Goal: Task Accomplishment & Management: Use online tool/utility

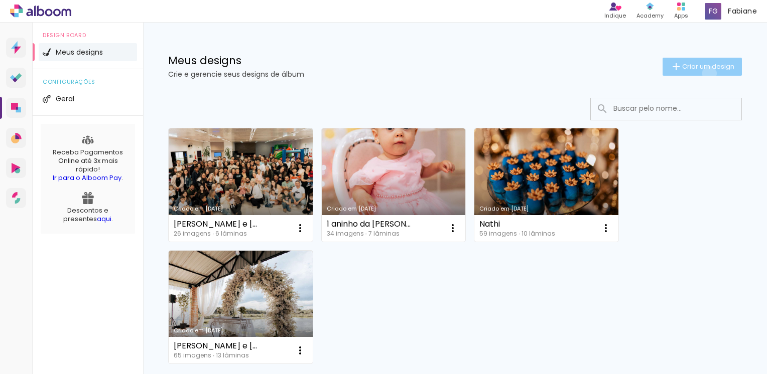
click at [699, 73] on paper-button "Criar um design" at bounding box center [701, 67] width 79 height 18
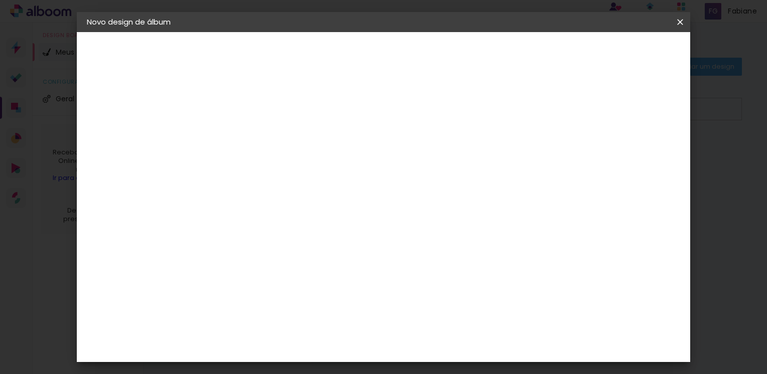
click at [251, 133] on input at bounding box center [251, 135] width 0 height 16
type input "Carina e Carin"
type paper-input "Carina e Carin"
click at [0, 0] on slot "Avançar" at bounding box center [0, 0] width 0 height 0
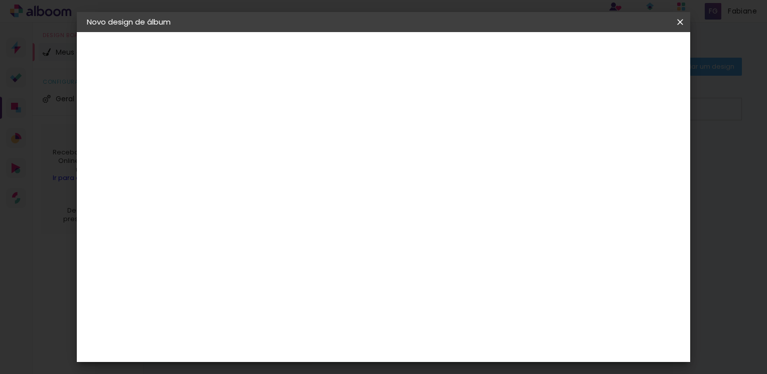
click at [0, 0] on slot "Avançar" at bounding box center [0, 0] width 0 height 0
click at [319, 304] on span "15 × 20" at bounding box center [295, 317] width 47 height 27
click at [0, 0] on slot "Avançar" at bounding box center [0, 0] width 0 height 0
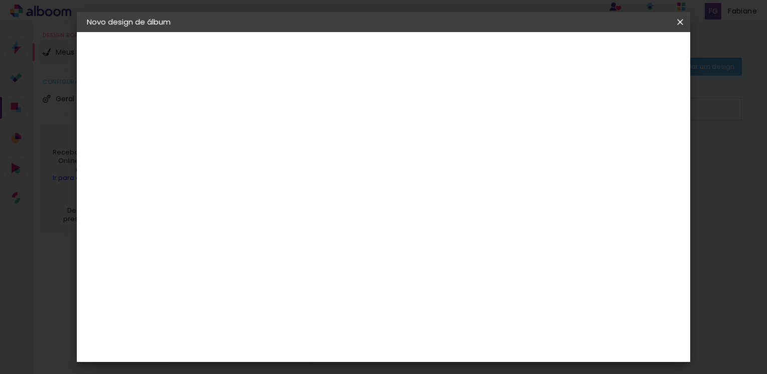
click at [479, 50] on span "Iniciar design" at bounding box center [459, 57] width 42 height 14
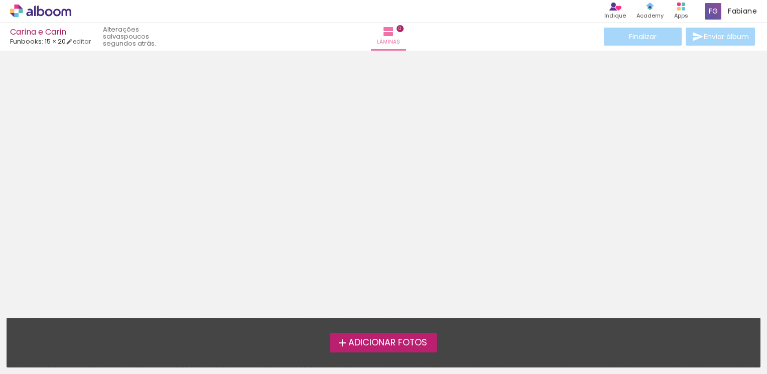
click at [397, 343] on span "Adicionar Fotos" at bounding box center [387, 343] width 79 height 9
click at [0, 0] on input "file" at bounding box center [0, 0] width 0 height 0
click at [390, 341] on span "Adicionar Fotos" at bounding box center [387, 343] width 79 height 9
click at [0, 0] on input "file" at bounding box center [0, 0] width 0 height 0
click at [391, 340] on span "Adicionar Fotos" at bounding box center [387, 343] width 79 height 9
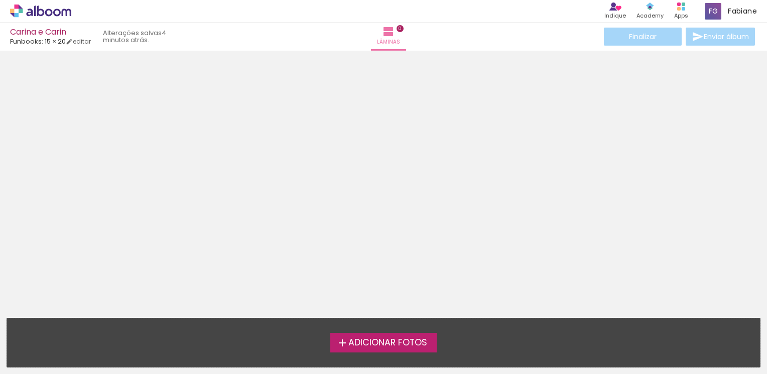
click at [0, 0] on input "file" at bounding box center [0, 0] width 0 height 0
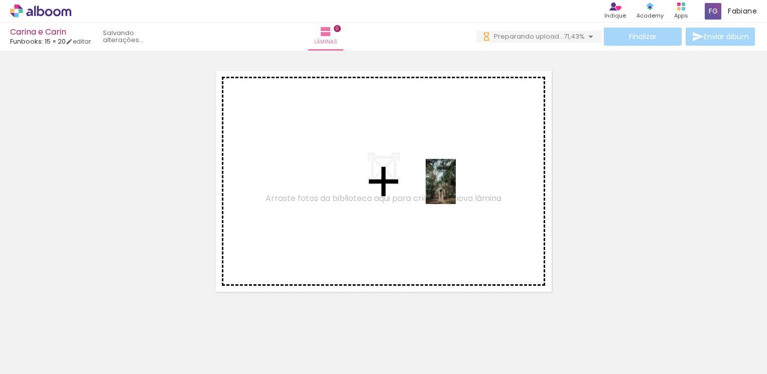
drag, startPoint x: 495, startPoint y: 338, endPoint x: 397, endPoint y: 324, distance: 99.3
click at [456, 189] on quentale-workspace at bounding box center [383, 187] width 767 height 374
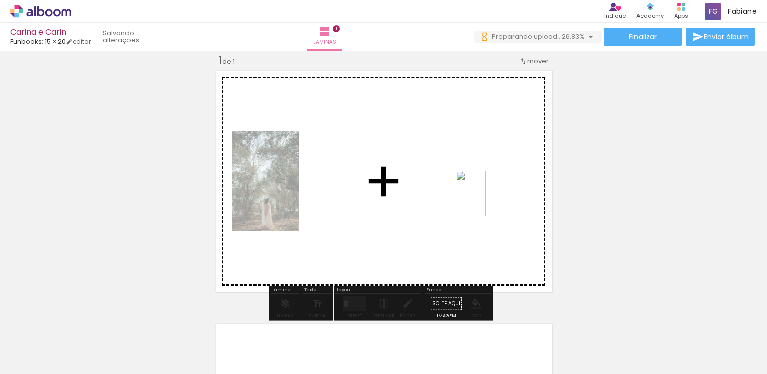
drag, startPoint x: 622, startPoint y: 354, endPoint x: 482, endPoint y: 200, distance: 208.5
click at [482, 200] on quentale-workspace at bounding box center [383, 187] width 767 height 374
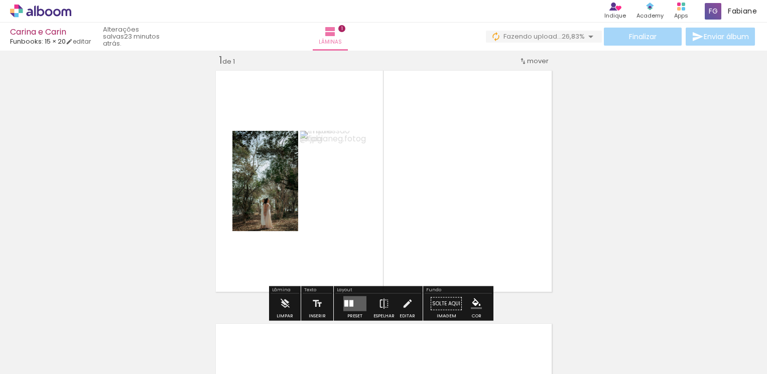
click at [345, 302] on div at bounding box center [346, 304] width 4 height 7
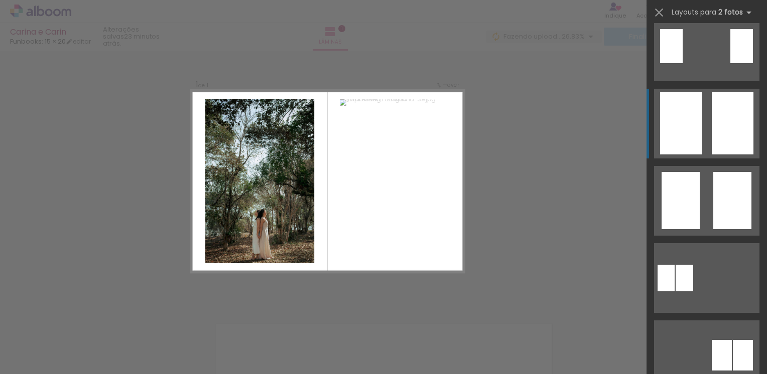
click at [687, 140] on div at bounding box center [681, 123] width 42 height 62
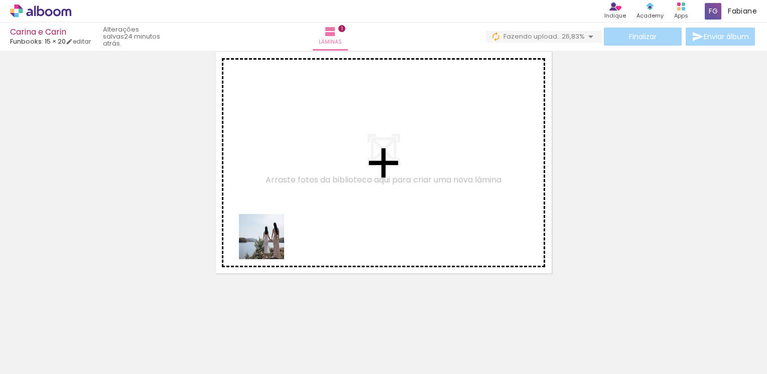
drag, startPoint x: 110, startPoint y: 345, endPoint x: 287, endPoint y: 268, distance: 192.6
click at [284, 236] on quentale-workspace at bounding box center [383, 187] width 767 height 374
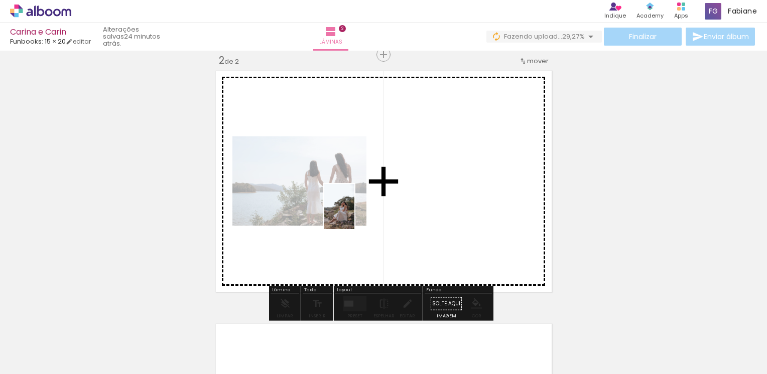
drag, startPoint x: 161, startPoint y: 341, endPoint x: 354, endPoint y: 214, distance: 231.3
click at [354, 214] on quentale-workspace at bounding box center [383, 187] width 767 height 374
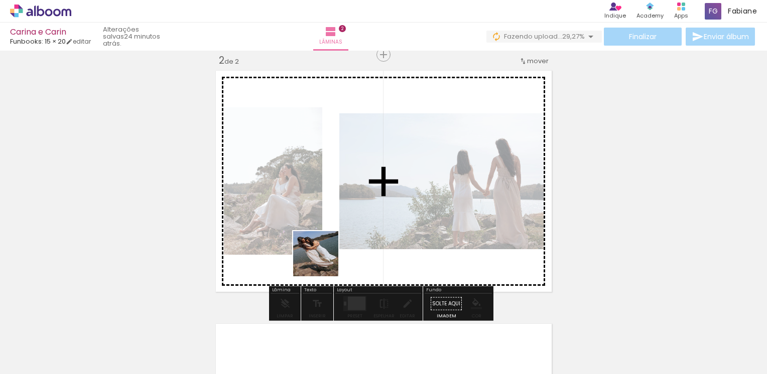
drag, startPoint x: 219, startPoint y: 346, endPoint x: 317, endPoint y: 295, distance: 110.0
click at [355, 231] on quentale-workspace at bounding box center [383, 187] width 767 height 374
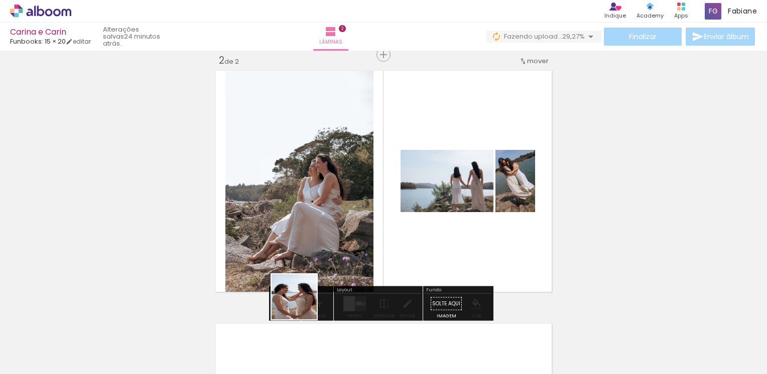
drag, startPoint x: 269, startPoint y: 345, endPoint x: 348, endPoint y: 290, distance: 96.9
click at [351, 226] on quentale-workspace at bounding box center [383, 187] width 767 height 374
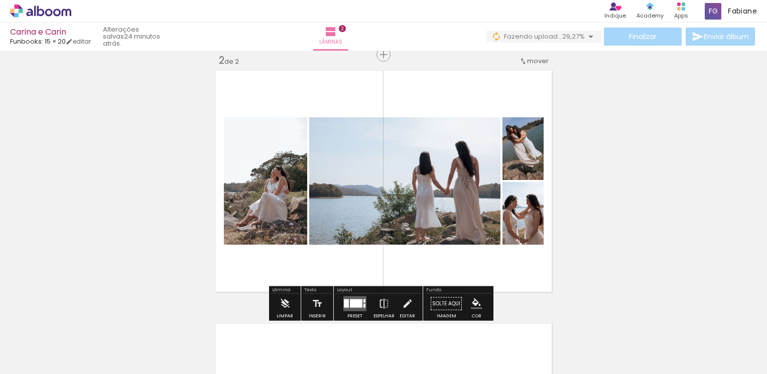
drag, startPoint x: 337, startPoint y: 342, endPoint x: 377, endPoint y: 272, distance: 80.5
click at [375, 229] on quentale-workspace at bounding box center [383, 187] width 767 height 374
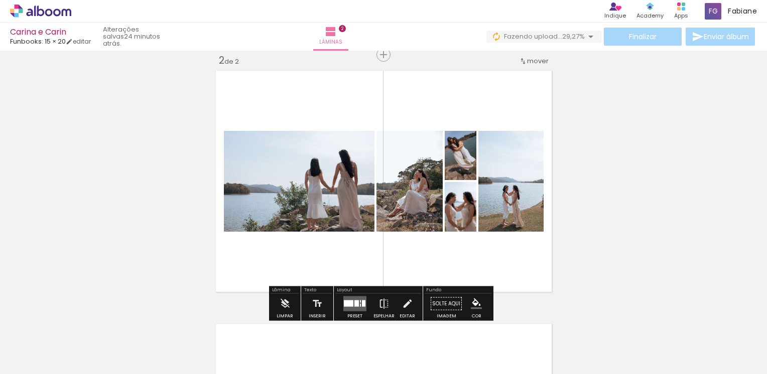
drag, startPoint x: 387, startPoint y: 327, endPoint x: 416, endPoint y: 301, distance: 38.7
click at [397, 228] on quentale-workspace at bounding box center [383, 187] width 767 height 374
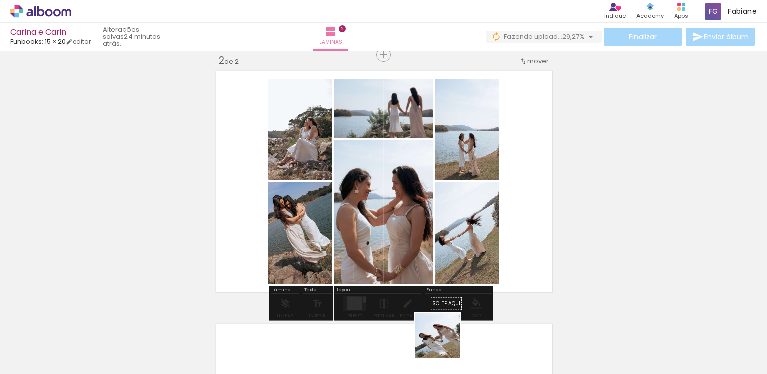
drag, startPoint x: 445, startPoint y: 343, endPoint x: 447, endPoint y: 237, distance: 105.9
click at [445, 235] on quentale-workspace at bounding box center [383, 187] width 767 height 374
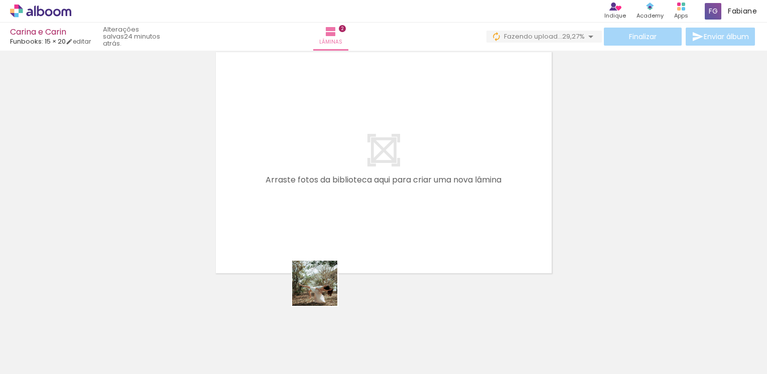
drag, startPoint x: 307, startPoint y: 338, endPoint x: 362, endPoint y: 286, distance: 76.3
click at [341, 171] on quentale-workspace at bounding box center [383, 187] width 767 height 374
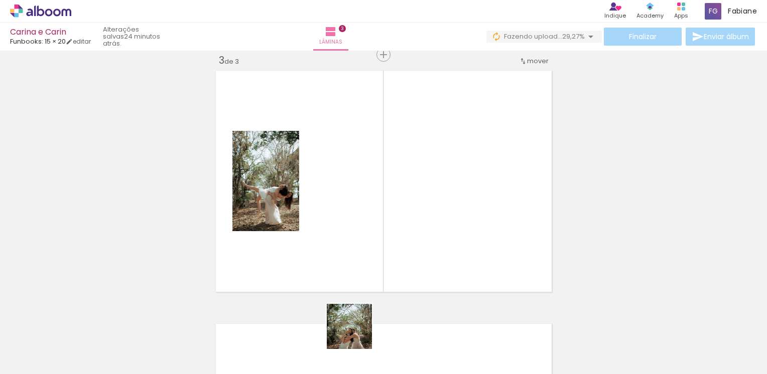
drag, startPoint x: 357, startPoint y: 334, endPoint x: 401, endPoint y: 281, distance: 69.1
click at [383, 198] on quentale-workspace at bounding box center [383, 187] width 767 height 374
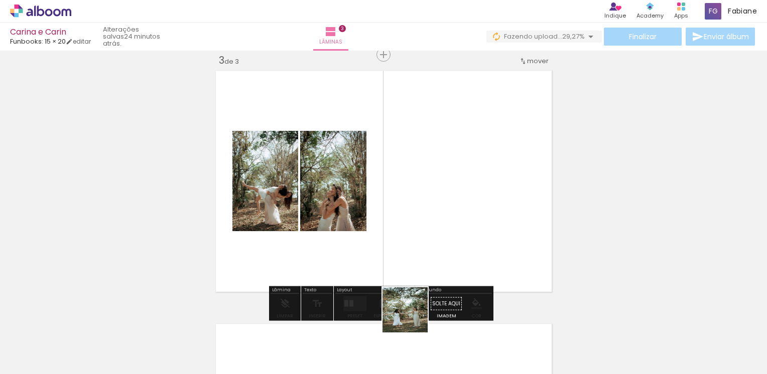
drag, startPoint x: 412, startPoint y: 318, endPoint x: 415, endPoint y: 218, distance: 99.4
click at [415, 229] on quentale-workspace at bounding box center [383, 187] width 767 height 374
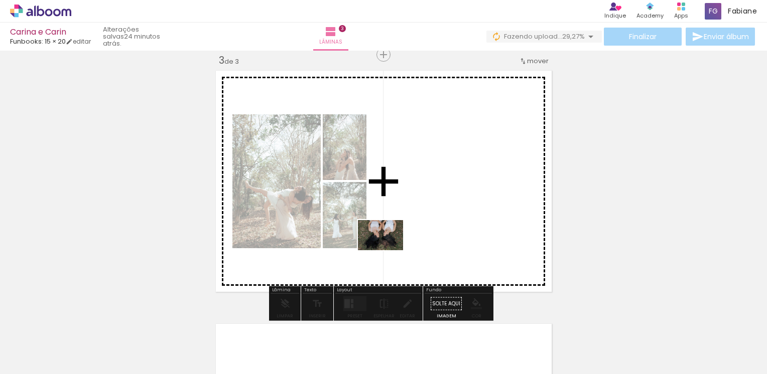
drag, startPoint x: 264, startPoint y: 346, endPoint x: 334, endPoint y: 341, distance: 69.9
click at [388, 250] on quentale-workspace at bounding box center [383, 187] width 767 height 374
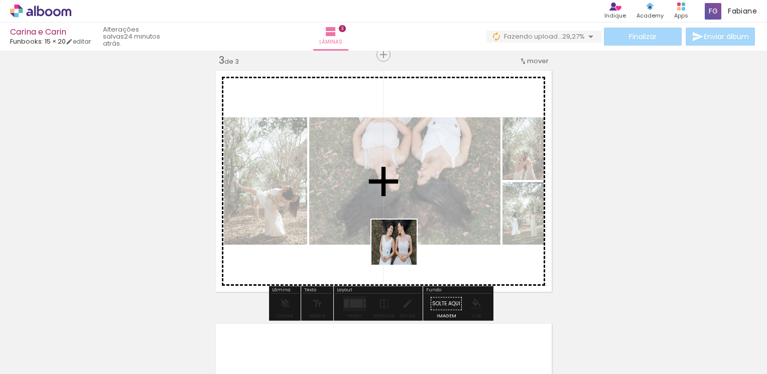
drag, startPoint x: 338, startPoint y: 320, endPoint x: 401, endPoint y: 250, distance: 94.5
click at [401, 250] on quentale-workspace at bounding box center [383, 187] width 767 height 374
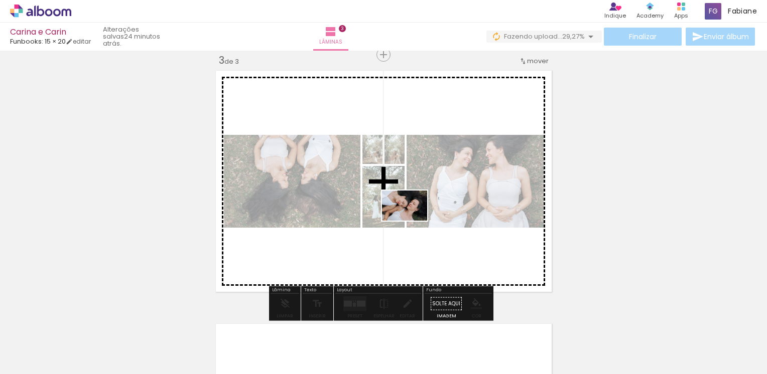
drag, startPoint x: 373, startPoint y: 342, endPoint x: 412, endPoint y: 221, distance: 127.4
click at [412, 221] on quentale-workspace at bounding box center [383, 187] width 767 height 374
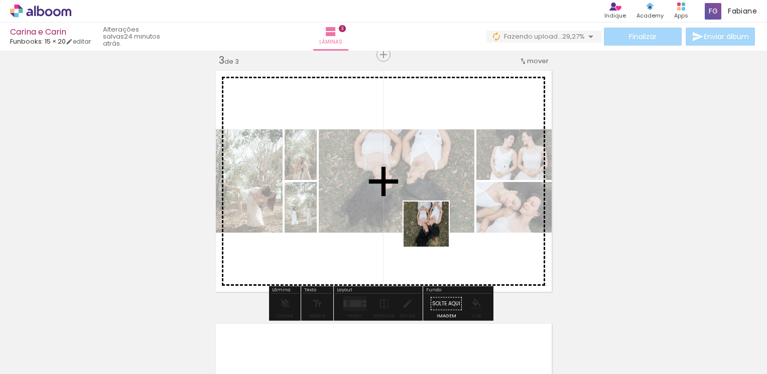
drag, startPoint x: 434, startPoint y: 232, endPoint x: 425, endPoint y: 221, distance: 13.6
click at [423, 202] on quentale-workspace at bounding box center [383, 187] width 767 height 374
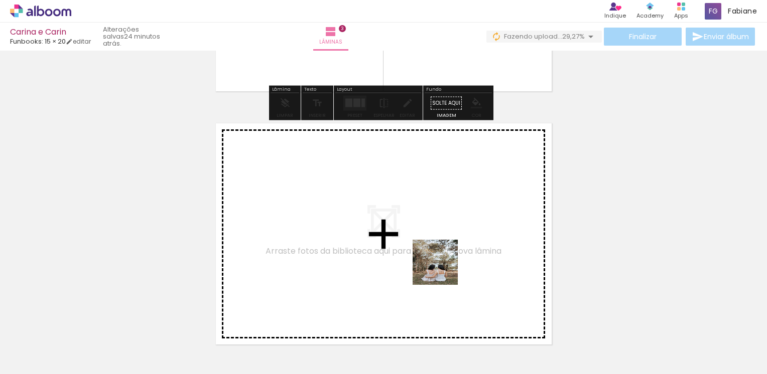
drag, startPoint x: 463, startPoint y: 295, endPoint x: 498, endPoint y: 326, distance: 46.9
click at [442, 268] on quentale-workspace at bounding box center [383, 187] width 767 height 374
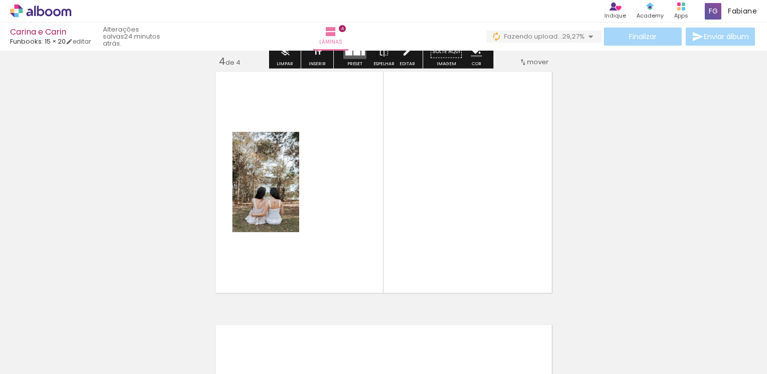
scroll to position [773, 0]
drag, startPoint x: 548, startPoint y: 348, endPoint x: 561, endPoint y: 316, distance: 34.9
click at [484, 258] on quentale-workspace at bounding box center [383, 187] width 767 height 374
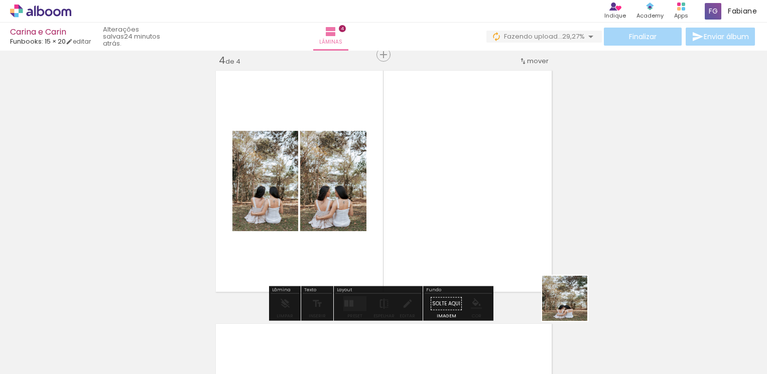
drag, startPoint x: 572, startPoint y: 306, endPoint x: 621, endPoint y: 320, distance: 50.5
click at [496, 230] on quentale-workspace at bounding box center [383, 187] width 767 height 374
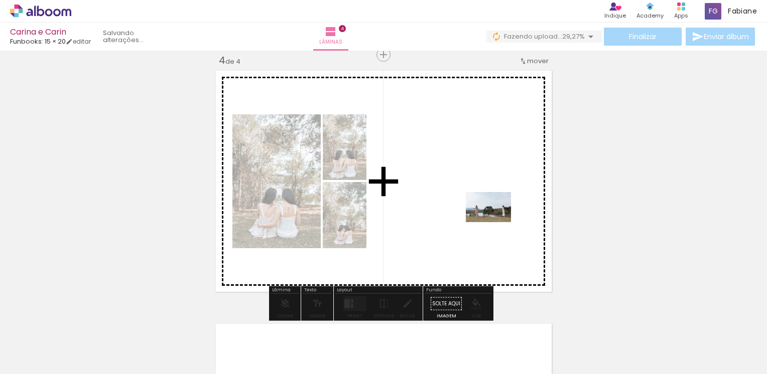
drag, startPoint x: 640, startPoint y: 334, endPoint x: 460, endPoint y: 360, distance: 181.4
click at [481, 209] on quentale-workspace at bounding box center [383, 187] width 767 height 374
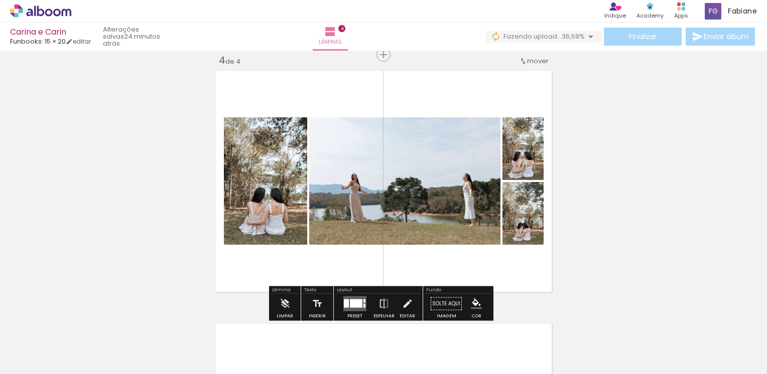
scroll to position [0, 732]
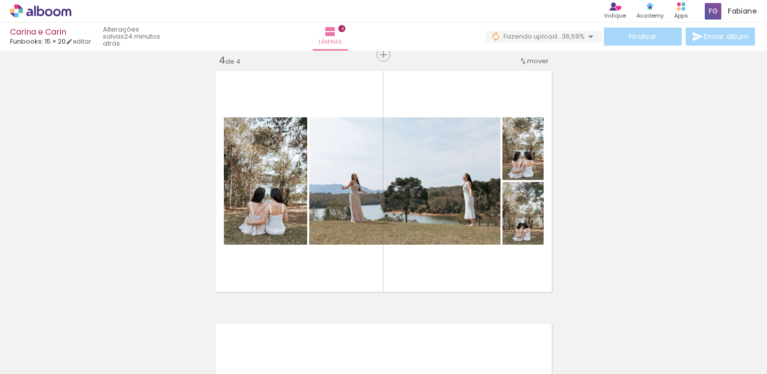
drag, startPoint x: 447, startPoint y: 348, endPoint x: 481, endPoint y: 337, distance: 36.3
click at [434, 251] on quentale-workspace at bounding box center [383, 187] width 767 height 374
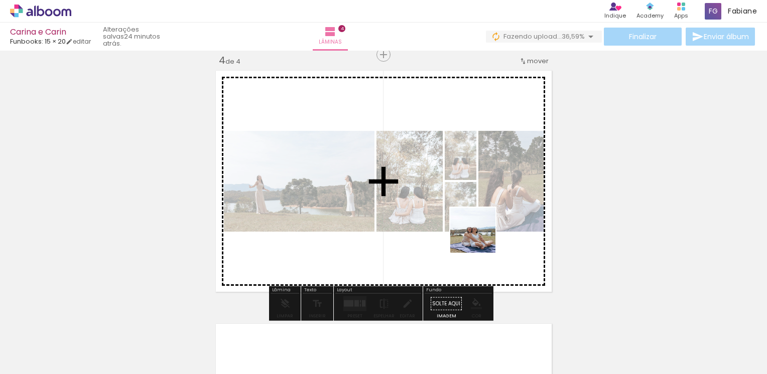
drag, startPoint x: 488, startPoint y: 274, endPoint x: 532, endPoint y: 339, distance: 78.4
click at [478, 231] on quentale-workspace at bounding box center [383, 187] width 767 height 374
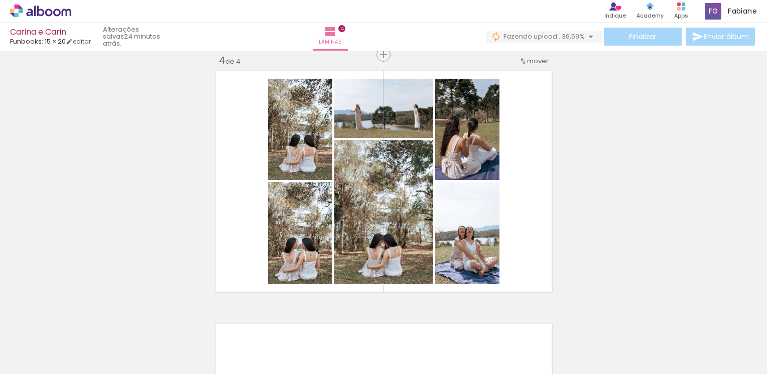
scroll to position [0, 867]
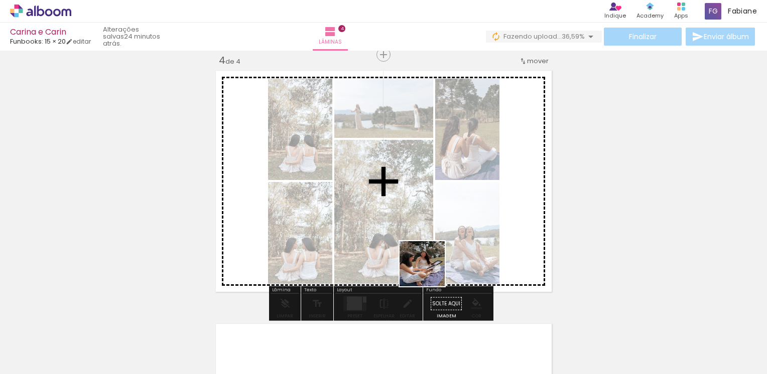
drag, startPoint x: 430, startPoint y: 271, endPoint x: 476, endPoint y: 342, distance: 84.8
click at [429, 265] on quentale-workspace at bounding box center [383, 187] width 767 height 374
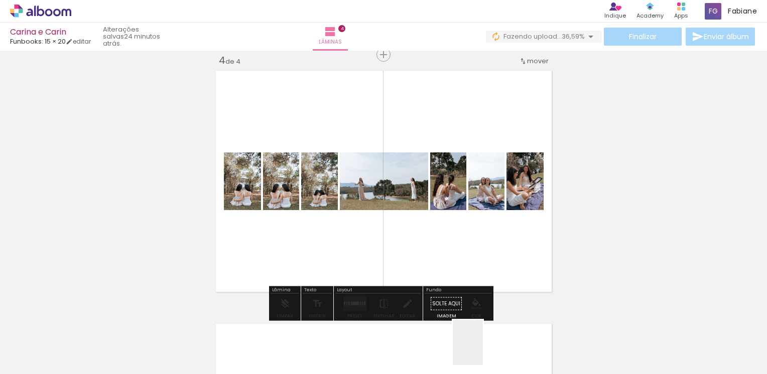
drag, startPoint x: 484, startPoint y: 356, endPoint x: 511, endPoint y: 322, distance: 44.0
click at [464, 246] on quentale-workspace at bounding box center [383, 187] width 767 height 374
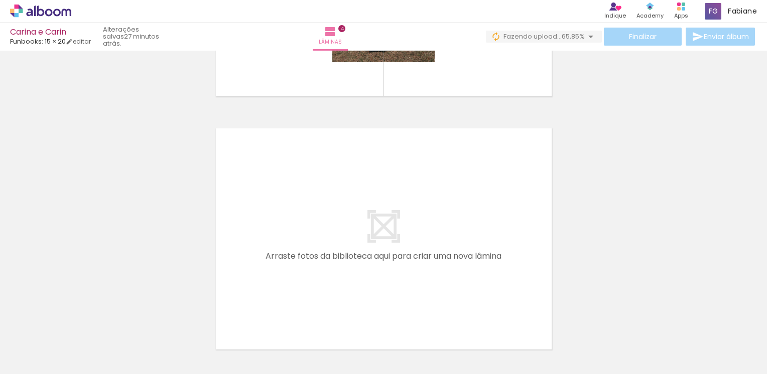
scroll to position [0, 1242]
drag, startPoint x: 443, startPoint y: 339, endPoint x: 474, endPoint y: 319, distance: 37.2
click at [435, 250] on quentale-workspace at bounding box center [383, 187] width 767 height 374
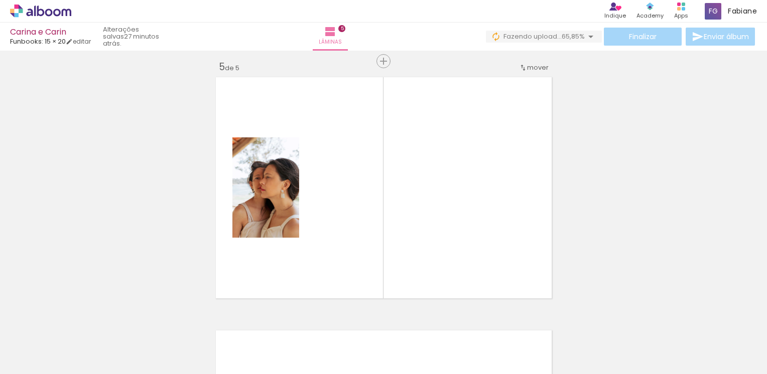
scroll to position [1026, 0]
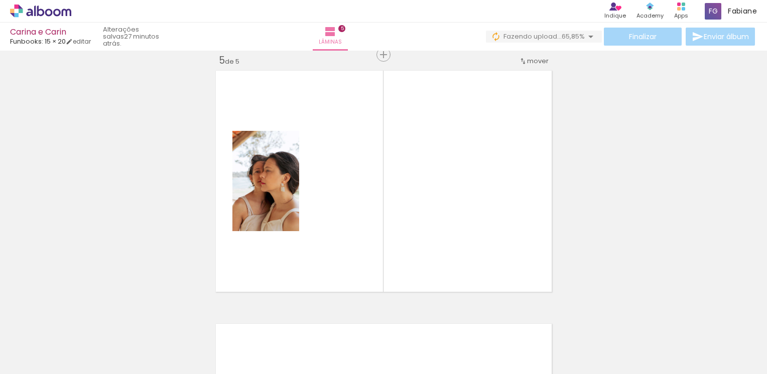
drag, startPoint x: 475, startPoint y: 269, endPoint x: 507, endPoint y: 310, distance: 51.8
click at [472, 260] on quentale-workspace at bounding box center [383, 187] width 767 height 374
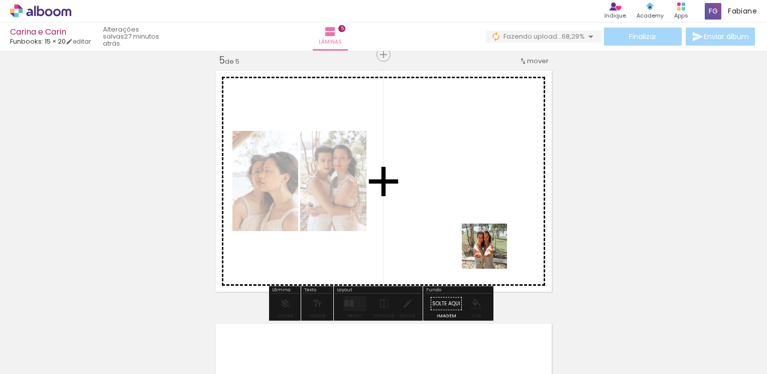
drag, startPoint x: 549, startPoint y: 340, endPoint x: 492, endPoint y: 254, distance: 103.5
click at [492, 254] on quentale-workspace at bounding box center [383, 187] width 767 height 374
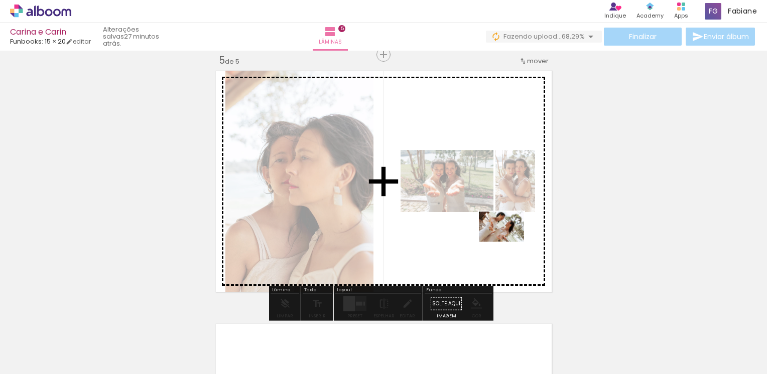
drag, startPoint x: 598, startPoint y: 340, endPoint x: 509, endPoint y: 242, distance: 132.5
click at [509, 242] on quentale-workspace at bounding box center [383, 187] width 767 height 374
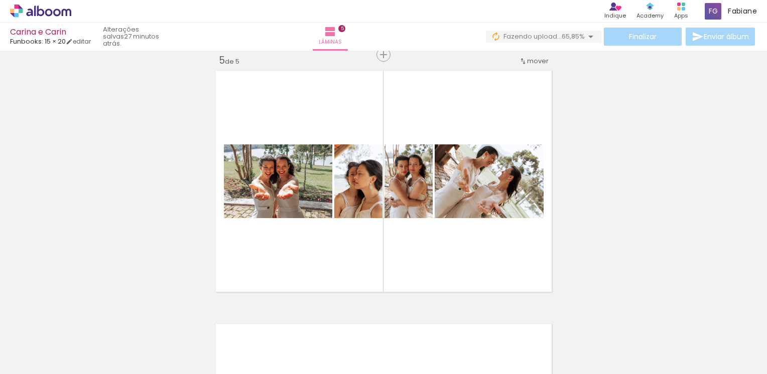
scroll to position [0, 1622]
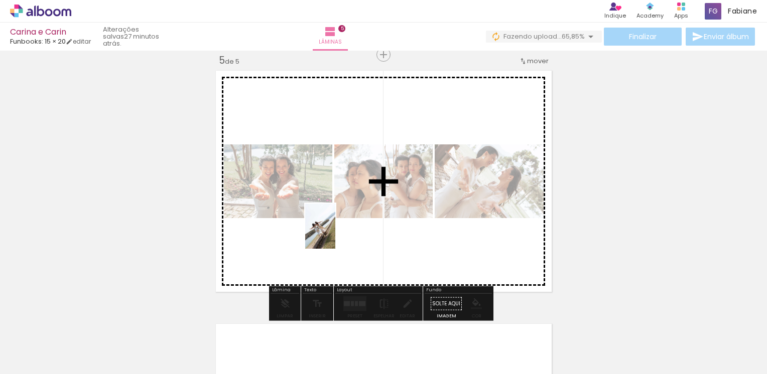
drag, startPoint x: 290, startPoint y: 326, endPoint x: 335, endPoint y: 234, distance: 102.6
click at [335, 234] on quentale-workspace at bounding box center [383, 187] width 767 height 374
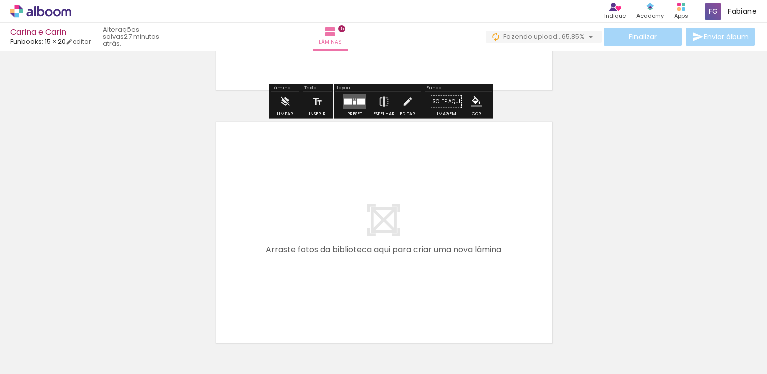
scroll to position [1277, 0]
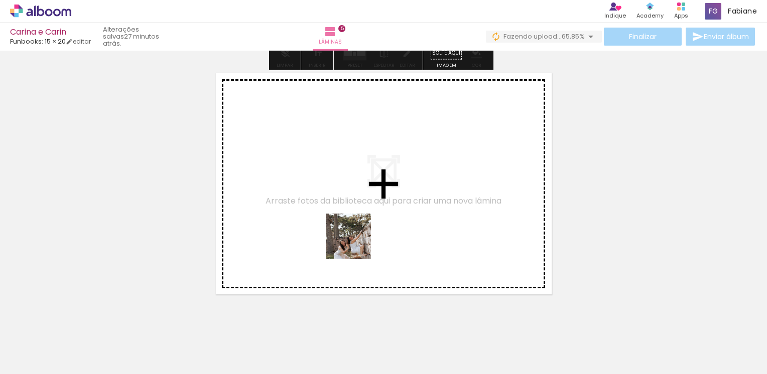
drag, startPoint x: 341, startPoint y: 336, endPoint x: 378, endPoint y: 316, distance: 42.2
click at [359, 235] on quentale-workspace at bounding box center [383, 187] width 767 height 374
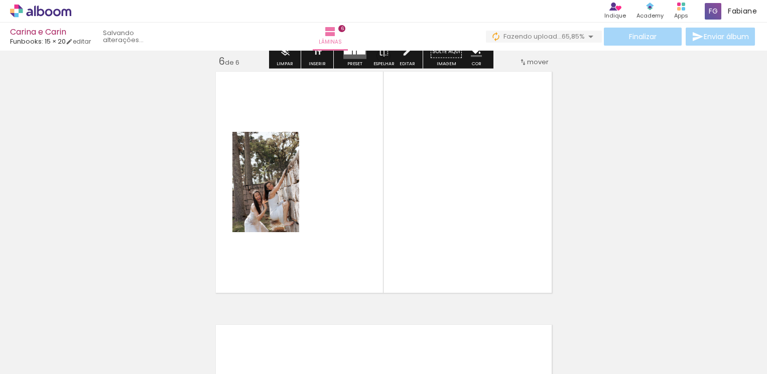
scroll to position [1280, 0]
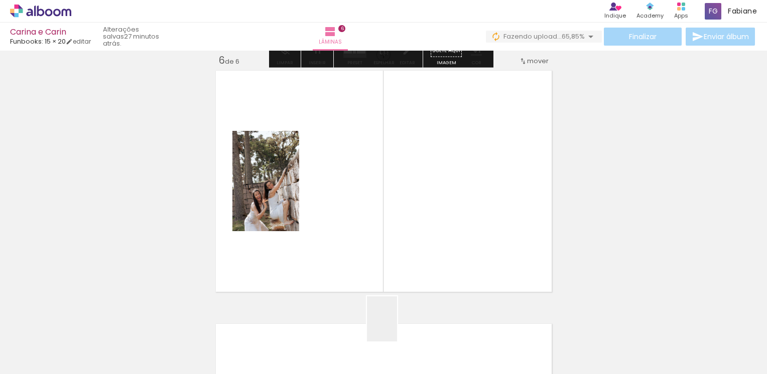
drag, startPoint x: 395, startPoint y: 330, endPoint x: 427, endPoint y: 294, distance: 48.0
click at [401, 240] on quentale-workspace at bounding box center [383, 187] width 767 height 374
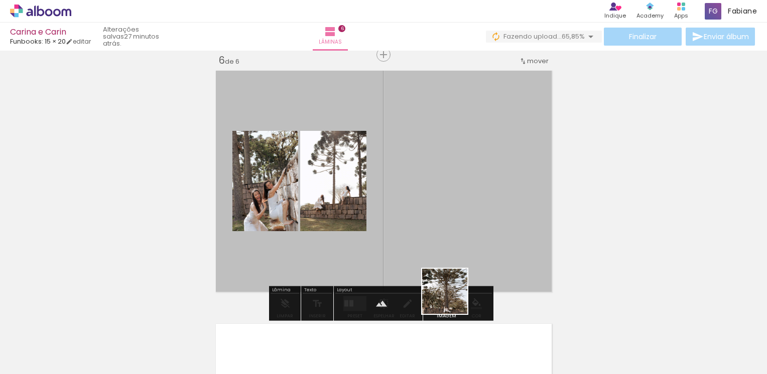
drag, startPoint x: 452, startPoint y: 299, endPoint x: 510, endPoint y: 326, distance: 63.7
click at [446, 230] on quentale-workspace at bounding box center [383, 187] width 767 height 374
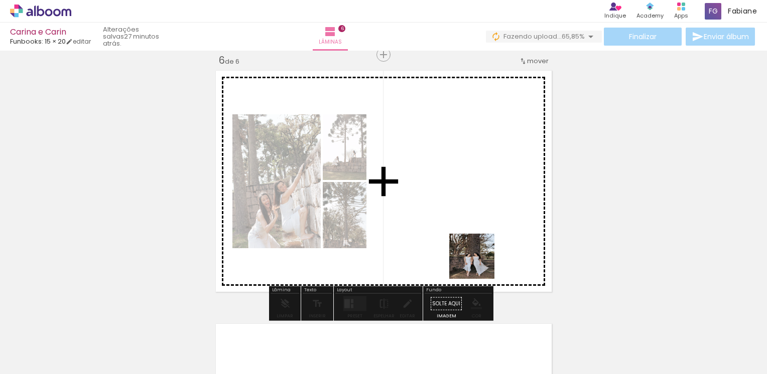
drag, startPoint x: 479, startPoint y: 264, endPoint x: 559, endPoint y: 332, distance: 105.4
click at [472, 240] on quentale-workspace at bounding box center [383, 187] width 767 height 374
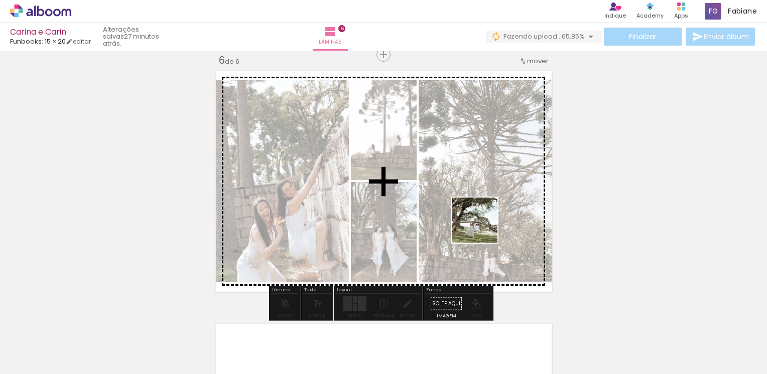
drag, startPoint x: 557, startPoint y: 330, endPoint x: 577, endPoint y: 308, distance: 29.5
click at [479, 220] on quentale-workspace at bounding box center [383, 187] width 767 height 374
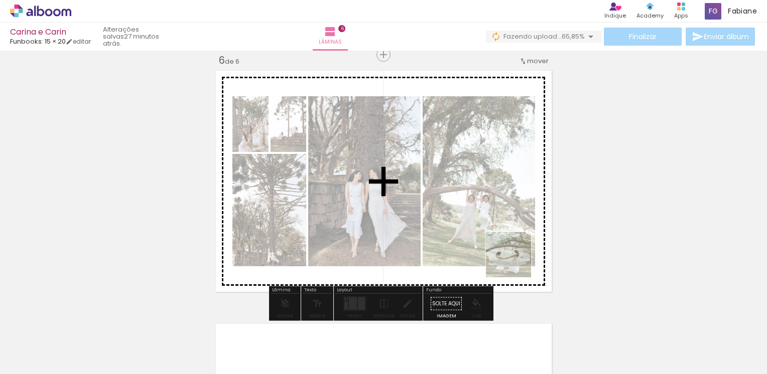
drag, startPoint x: 616, startPoint y: 334, endPoint x: 576, endPoint y: 288, distance: 61.2
click at [460, 207] on quentale-workspace at bounding box center [383, 187] width 767 height 374
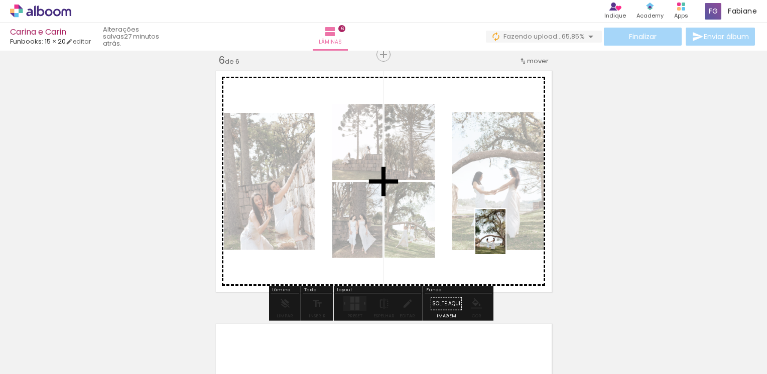
drag, startPoint x: 626, startPoint y: 318, endPoint x: 490, endPoint y: 226, distance: 164.5
click at [490, 226] on quentale-workspace at bounding box center [383, 187] width 767 height 374
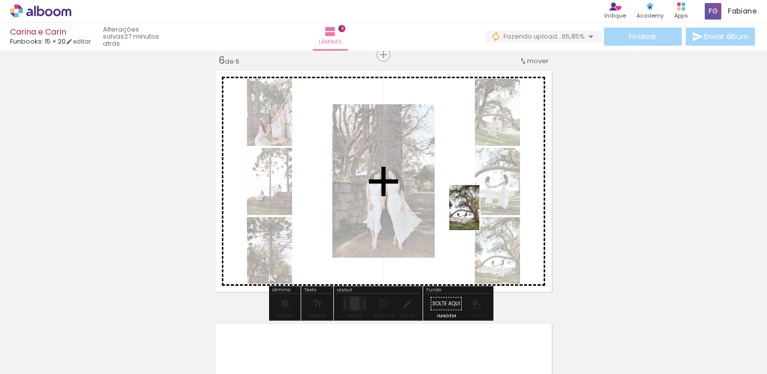
drag, startPoint x: 725, startPoint y: 338, endPoint x: 476, endPoint y: 212, distance: 278.3
click at [476, 212] on quentale-workspace at bounding box center [383, 187] width 767 height 374
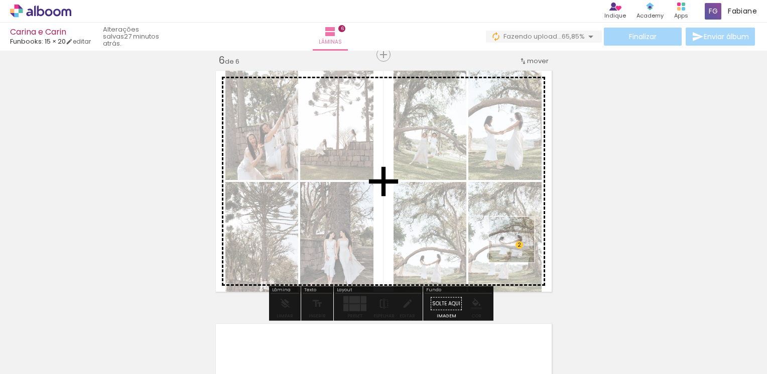
drag, startPoint x: 618, startPoint y: 351, endPoint x: 499, endPoint y: 222, distance: 175.4
click at [500, 224] on quentale-workspace at bounding box center [383, 187] width 767 height 374
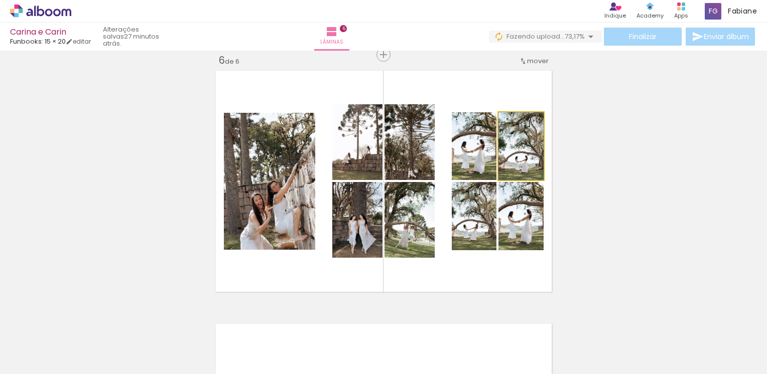
drag, startPoint x: 524, startPoint y: 165, endPoint x: 619, endPoint y: 165, distance: 94.8
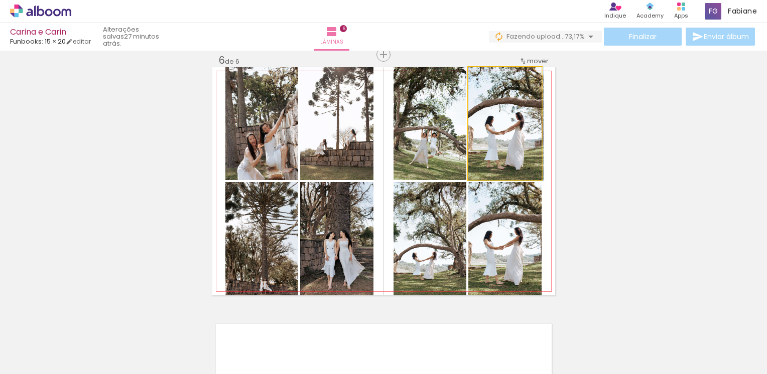
drag, startPoint x: 514, startPoint y: 158, endPoint x: 521, endPoint y: 231, distance: 74.0
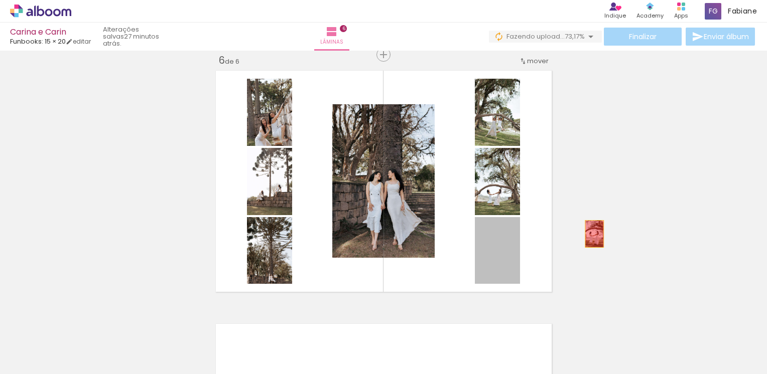
drag, startPoint x: 478, startPoint y: 264, endPoint x: 610, endPoint y: 227, distance: 136.7
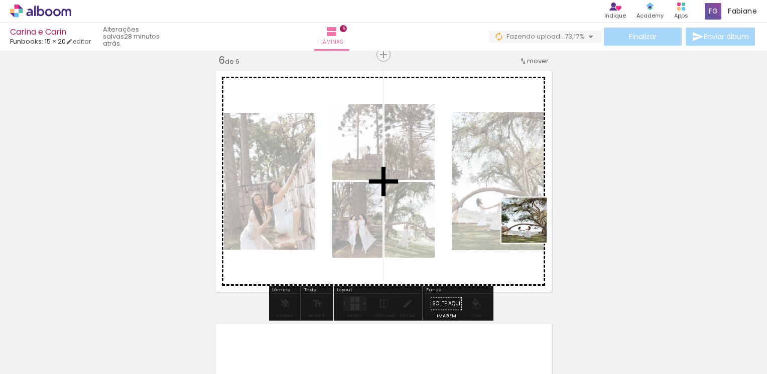
drag, startPoint x: 667, startPoint y: 338, endPoint x: 527, endPoint y: 226, distance: 179.9
click at [528, 226] on quentale-workspace at bounding box center [383, 187] width 767 height 374
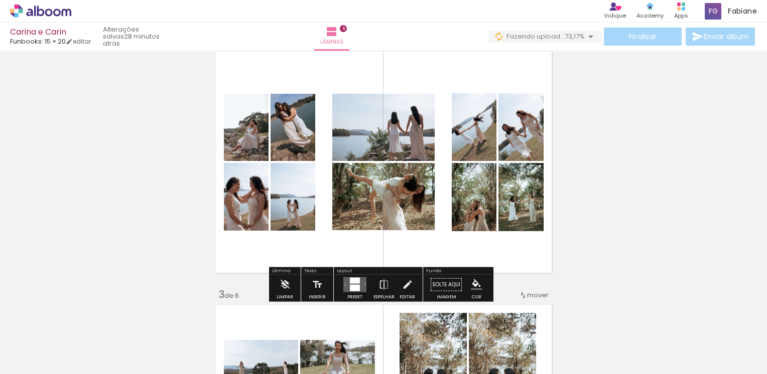
scroll to position [301, 0]
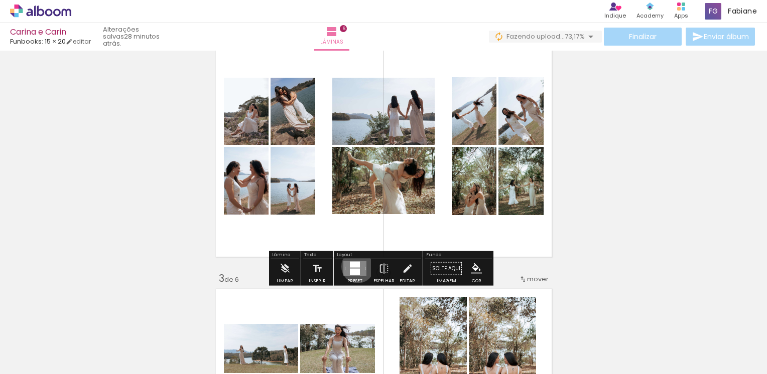
click at [355, 266] on div at bounding box center [355, 265] width 10 height 6
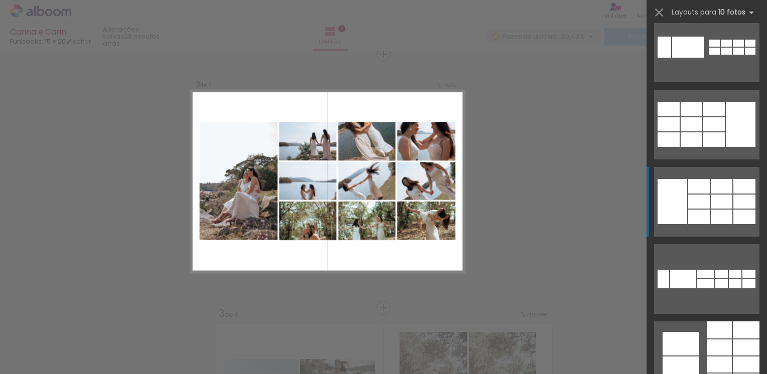
scroll to position [2069, 0]
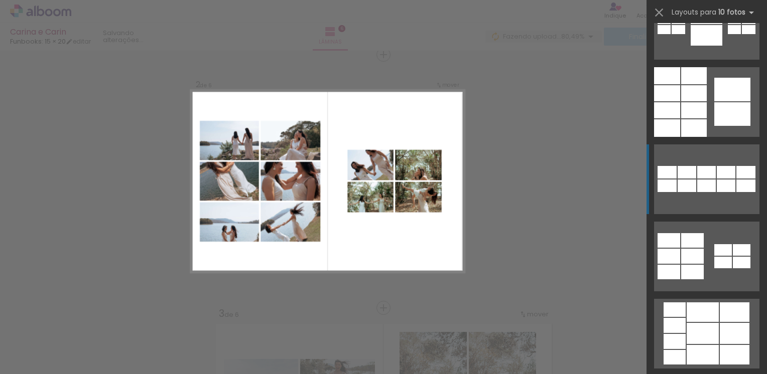
scroll to position [2722, 0]
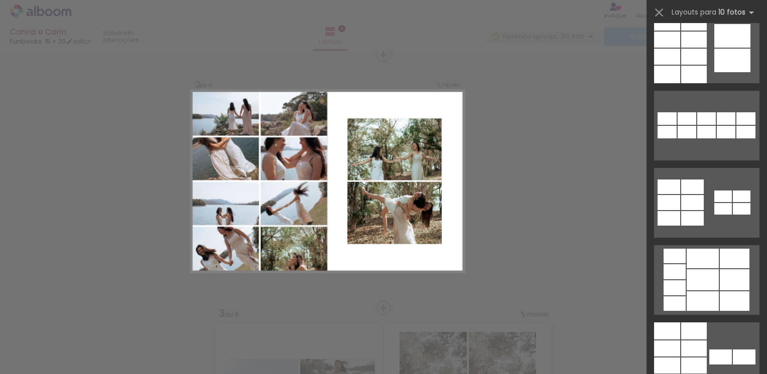
click at [660, 13] on iron-icon at bounding box center [659, 13] width 14 height 14
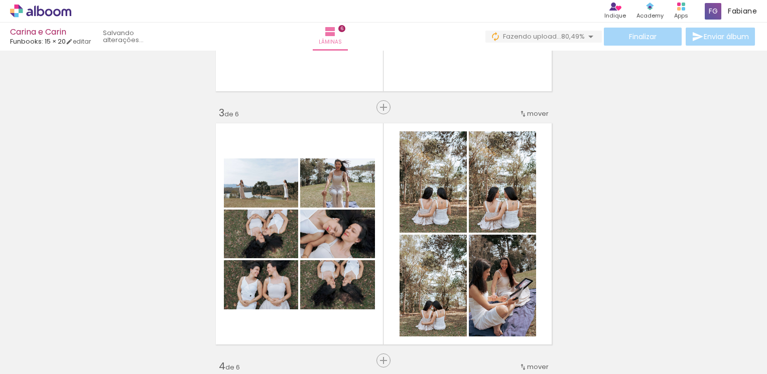
scroll to position [517, 0]
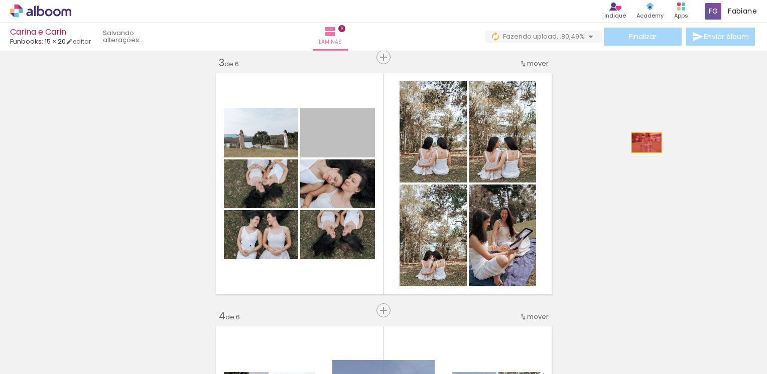
drag, startPoint x: 356, startPoint y: 142, endPoint x: 643, endPoint y: 143, distance: 286.5
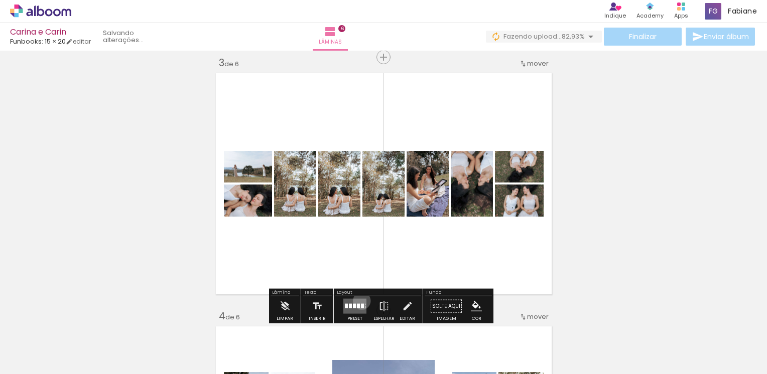
click at [359, 301] on quentale-layouter at bounding box center [354, 306] width 23 height 15
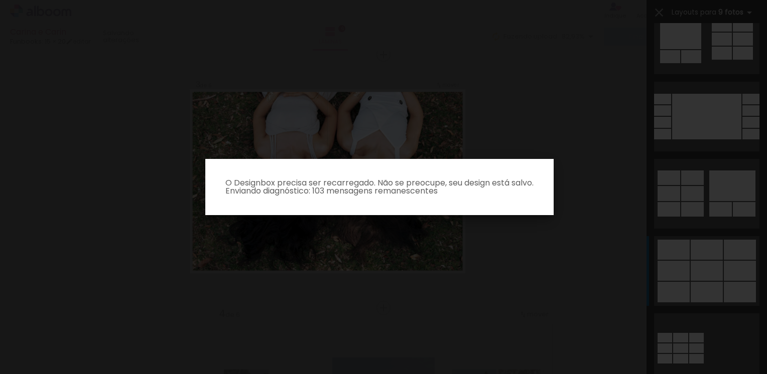
scroll to position [1104, 0]
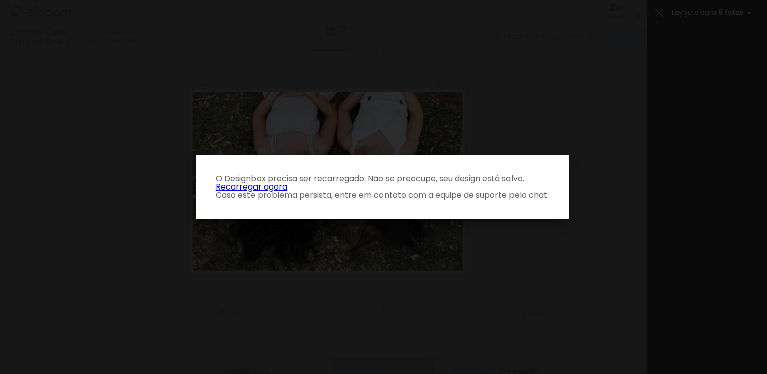
scroll to position [0, 176]
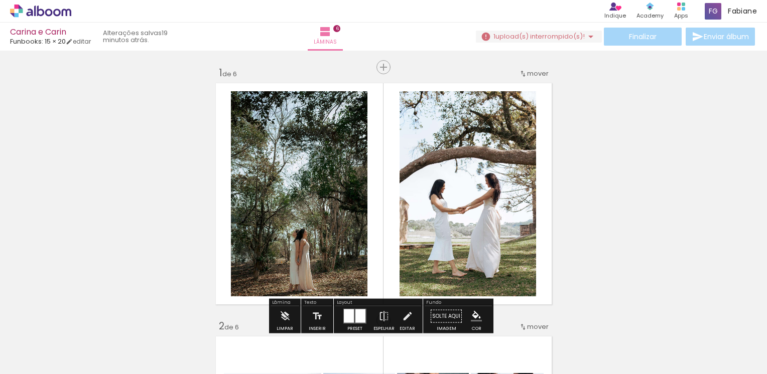
click at [544, 37] on span "upload(s) interrompido(s)!" at bounding box center [539, 37] width 89 height 10
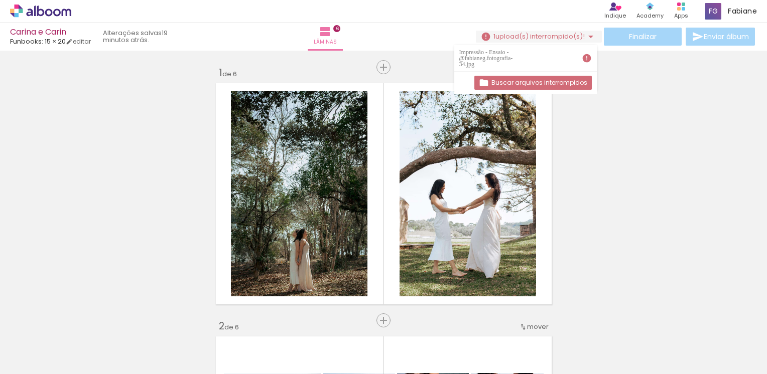
click at [0, 0] on slot "Buscar arquivos interrompidos" at bounding box center [0, 0] width 0 height 0
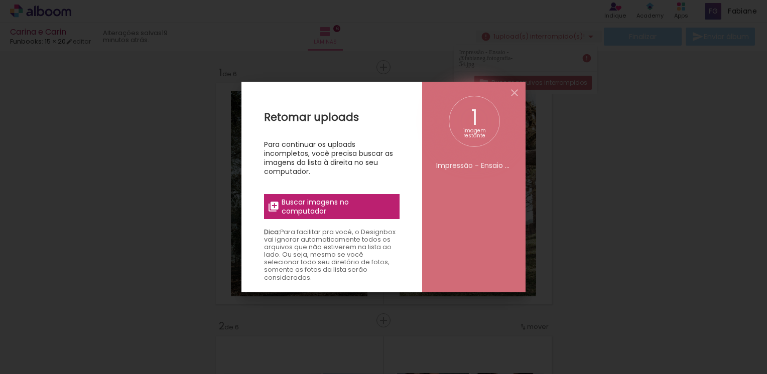
click at [325, 216] on label "Buscar imagens no computador" at bounding box center [331, 206] width 135 height 25
click at [0, 0] on input "file" at bounding box center [0, 0] width 0 height 0
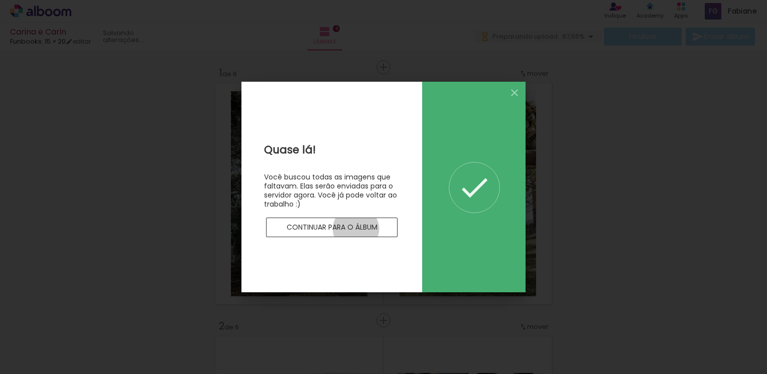
click at [0, 0] on slot "Continuar para o álbum" at bounding box center [0, 0] width 0 height 0
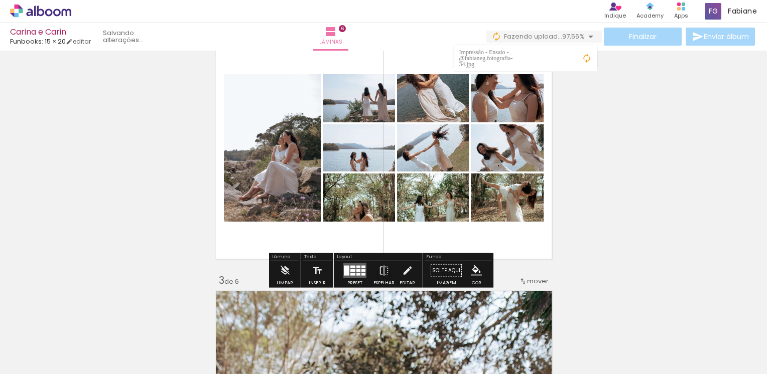
scroll to position [301, 0]
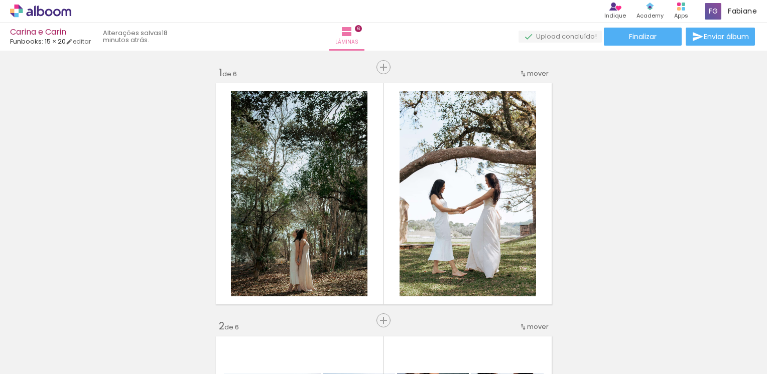
scroll to position [301, 0]
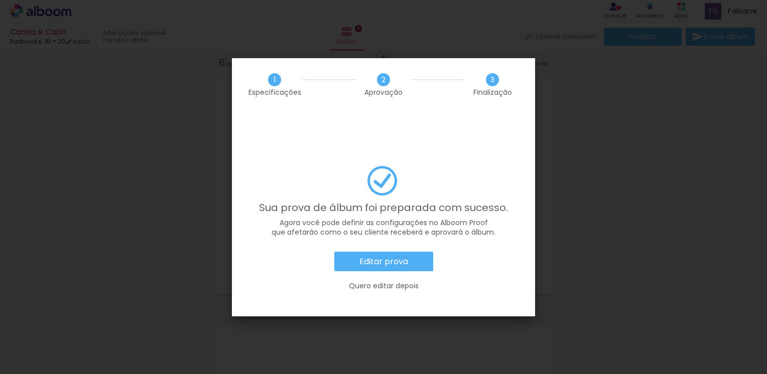
click at [0, 0] on slot "Editar prova" at bounding box center [0, 0] width 0 height 0
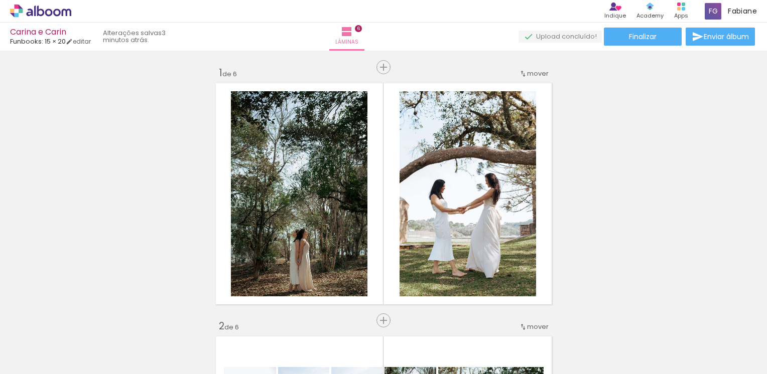
scroll to position [1277, 0]
